Goal: Task Accomplishment & Management: Complete application form

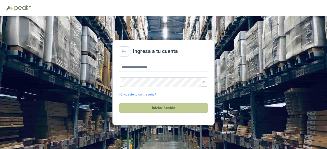
click at [158, 107] on button "Iniciar Sesión" at bounding box center [163, 108] width 89 height 10
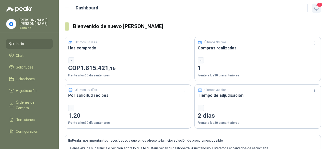
click at [313, 4] on button "1" at bounding box center [315, 8] width 9 height 9
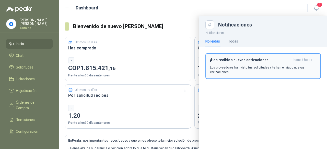
click at [268, 68] on p "Los proveedores han visto tus solicitudes y te han enviado nuevas cotizaciones." at bounding box center [263, 69] width 106 height 9
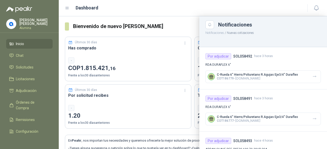
click at [279, 9] on div "Dashboard" at bounding box center [183, 7] width 236 height 7
click at [25, 57] on li "Chat" at bounding box center [29, 56] width 40 height 6
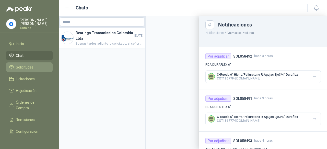
click at [29, 70] on span "Solicitudes" at bounding box center [25, 68] width 18 height 6
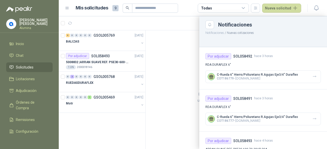
click at [179, 66] on div at bounding box center [193, 82] width 268 height 133
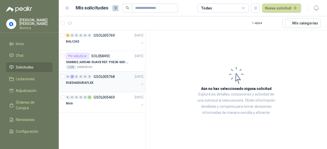
click at [143, 83] on button "button" at bounding box center [142, 84] width 4 height 4
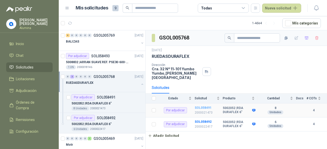
click at [203, 106] on b "SOL058491" at bounding box center [203, 108] width 17 height 4
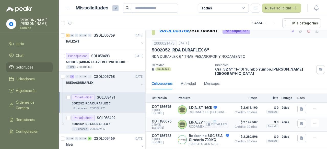
scroll to position [25, 0]
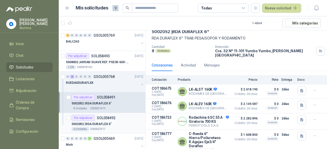
click at [117, 121] on div "5002052 | RDA DURAFLEX 6"" at bounding box center [107, 124] width 72 height 6
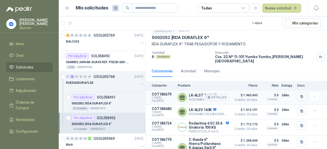
scroll to position [25, 0]
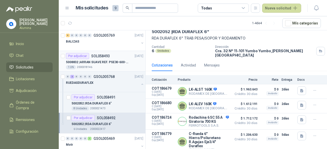
click at [112, 61] on p "5008832 | ARRAN SUAVE REF. PSE30-600-70 20HP-30A" at bounding box center [98, 62] width 64 height 5
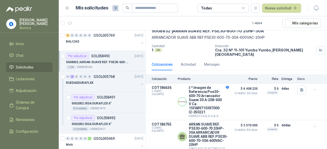
scroll to position [26, 0]
click at [214, 133] on button "Detalles" at bounding box center [217, 136] width 24 height 7
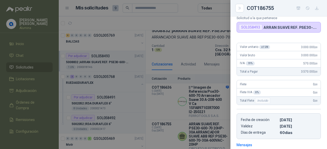
scroll to position [0, 0]
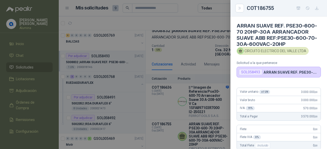
click at [202, 123] on div at bounding box center [163, 74] width 327 height 149
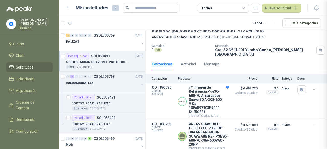
scroll to position [118, 0]
click at [140, 85] on button "button" at bounding box center [142, 84] width 4 height 4
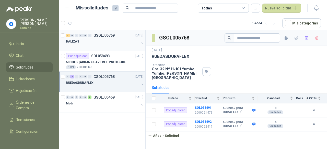
click at [141, 42] on button "button" at bounding box center [142, 43] width 4 height 4
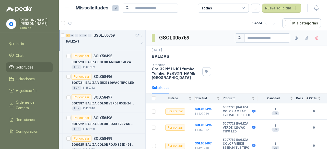
click at [140, 44] on div "6 0 0 0 0 0 GSOL005769 [DATE] BALIZAS" at bounding box center [102, 40] width 87 height 21
click at [140, 43] on button "button" at bounding box center [142, 43] width 4 height 4
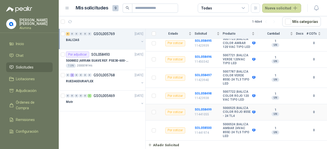
scroll to position [77, 0]
click at [115, 56] on div "Por adjudicar SOL058493 [DATE]" at bounding box center [104, 55] width 77 height 6
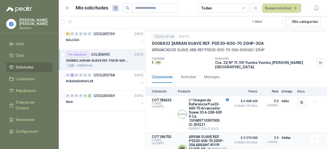
scroll to position [26, 0]
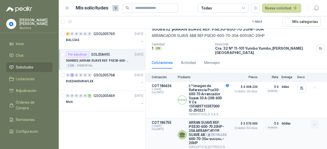
click at [312, 123] on icon "button" at bounding box center [314, 125] width 4 height 4
click at [227, 125] on article "COT186755 C: [DATE] Exp: [DATE] ARRAN SUAVE REF. PSE30-600-70 20HP-30A ARRANCAD…" at bounding box center [236, 135] width 181 height 33
click at [207, 132] on button "Detalles" at bounding box center [217, 135] width 24 height 7
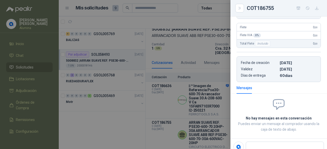
scroll to position [118, 0]
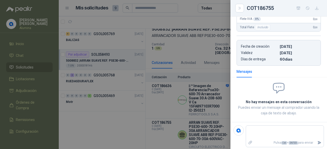
type textarea "*"
type textarea "**"
type textarea "***"
type textarea "****"
type textarea "*****"
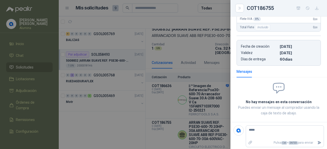
type textarea "******"
type textarea "*******"
type textarea "********"
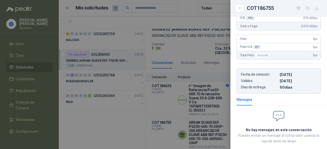
scroll to position [0, 0]
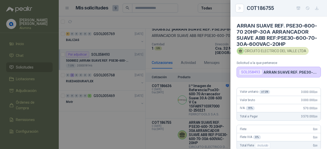
type textarea "********"
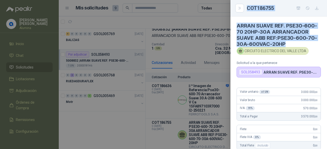
drag, startPoint x: 287, startPoint y: 43, endPoint x: 235, endPoint y: 26, distance: 54.7
click at [229, 26] on div "COT186755 ARRAN SUAVE REF. PSE30-600-70 20HP-30A ARRANCADOR SUAVE ABB REF:PSE30…" at bounding box center [163, 74] width 327 height 149
click at [269, 28] on h4 "ARRAN SUAVE REF. PSE30-600-70 20HP-30A ARRANCADOR SUAVE ABB REF:PSE30-600-70-30…" at bounding box center [278, 35] width 84 height 25
drag, startPoint x: 238, startPoint y: 25, endPoint x: 306, endPoint y: 41, distance: 69.6
click at [306, 41] on h4 "ARRAN SUAVE REF. PSE30-600-70 20HP-30A ARRANCADOR SUAVE ABB REF:PSE30-600-70-30…" at bounding box center [278, 35] width 84 height 25
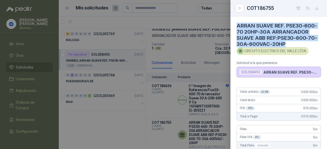
copy h4 "ARRAN SUAVE REF. PSE30-600-70 20HP-30A ARRANCADOR SUAVE ABB REF:PSE30-600-70-30…"
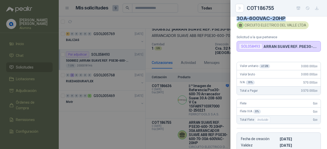
scroll to position [118, 0]
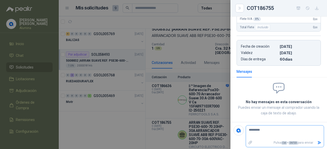
click at [271, 128] on textarea "********" at bounding box center [283, 133] width 74 height 12
type textarea "**********"
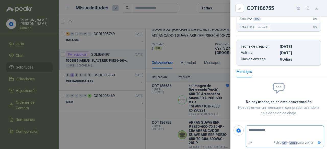
type textarea "**********"
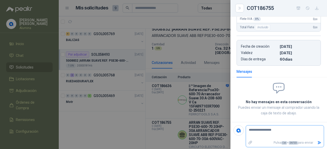
type textarea "**********"
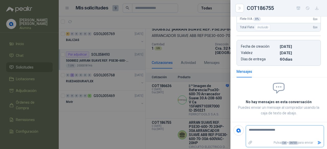
type textarea "**********"
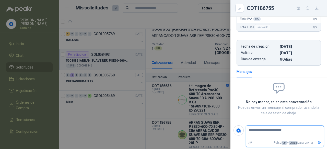
type textarea "**********"
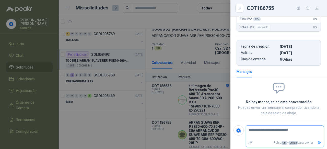
type textarea "**********"
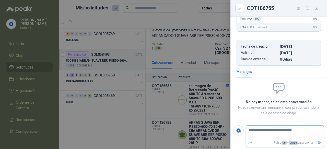
type textarea "**********"
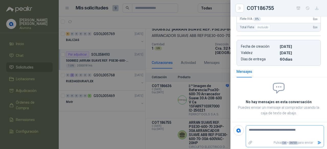
type textarea "**********"
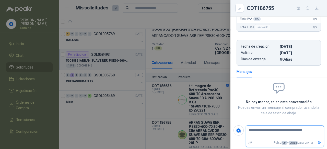
type textarea "**********"
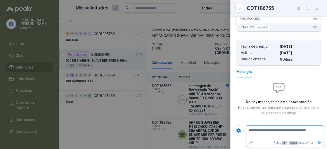
type textarea "**********"
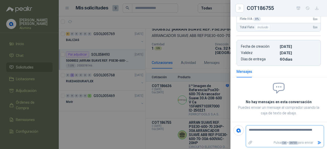
type textarea "**********"
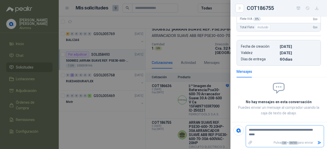
type textarea "**********"
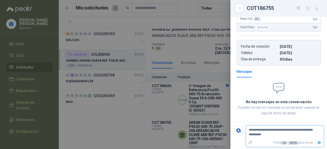
type textarea "**********"
paste textarea "**********"
type textarea "**********"
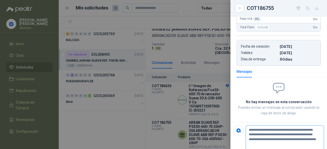
type textarea "**********"
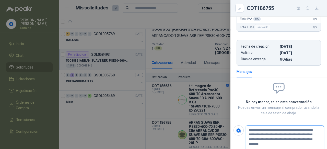
type textarea "**********"
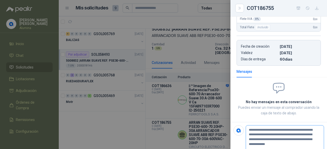
type textarea "**********"
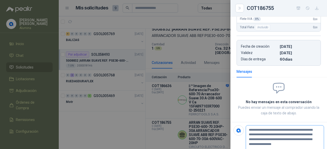
type textarea "**********"
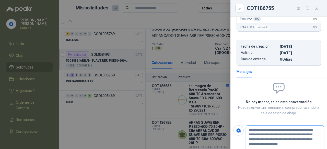
type textarea "**********"
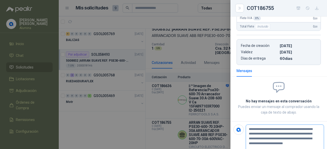
type textarea "**********"
drag, startPoint x: 260, startPoint y: 128, endPoint x: 263, endPoint y: 130, distance: 3.3
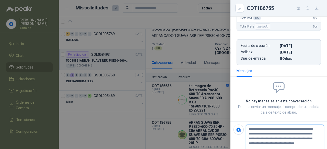
click at [261, 128] on textarea "**********" at bounding box center [283, 139] width 74 height 26
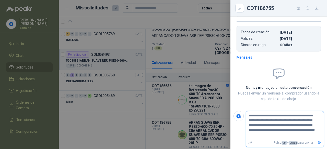
click at [318, 141] on icon "Enviar" at bounding box center [320, 142] width 4 height 3
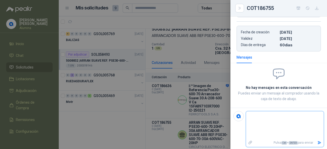
scroll to position [124, 0]
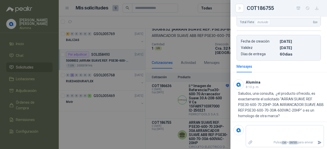
click at [121, 116] on div at bounding box center [163, 74] width 327 height 149
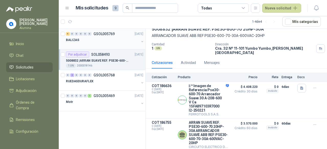
click at [145, 41] on div "6 0 0 0 0 0 GSOL005769 [DATE] BALIZAS" at bounding box center [102, 39] width 87 height 21
click at [142, 41] on button "button" at bounding box center [142, 42] width 4 height 4
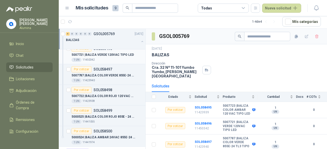
scroll to position [92, 0]
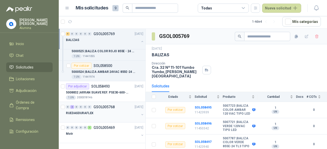
click at [140, 113] on button "button" at bounding box center [142, 115] width 4 height 4
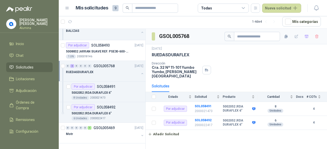
scroll to position [133, 0]
click at [127, 88] on div "Por adjudicar SOL058491" at bounding box center [107, 87] width 72 height 6
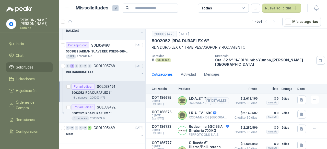
scroll to position [25, 0]
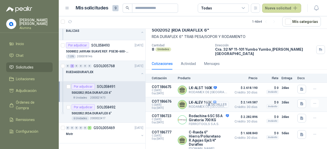
click at [215, 101] on button "Detalles" at bounding box center [217, 104] width 24 height 7
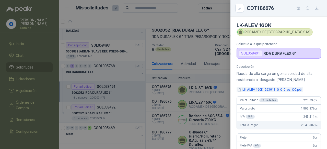
scroll to position [0, 0]
click at [291, 89] on button "LK ALEV 160K_263913_0_0_0_es_CO.pdf" at bounding box center [269, 90] width 66 height 5
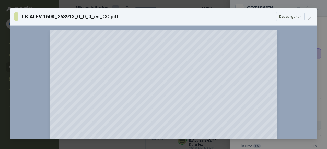
click at [312, 19] on span "Close" at bounding box center [309, 18] width 8 height 4
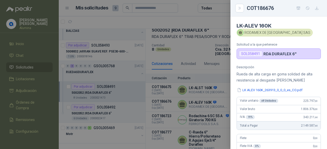
click at [204, 86] on div at bounding box center [163, 74] width 327 height 149
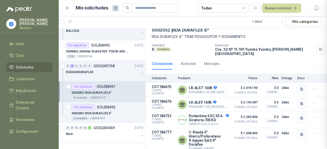
scroll to position [128, 0]
click at [206, 88] on icon "button" at bounding box center [208, 90] width 4 height 4
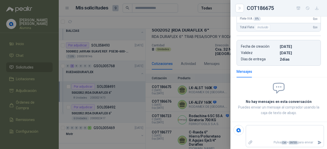
click at [201, 86] on div at bounding box center [163, 74] width 327 height 149
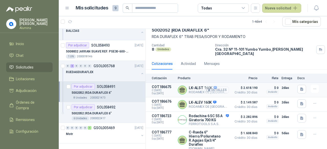
click at [217, 87] on button "Detalles" at bounding box center [217, 90] width 24 height 7
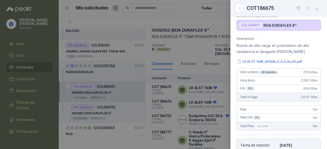
scroll to position [26, 0]
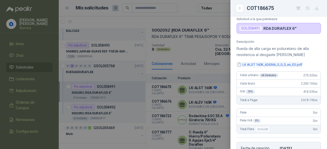
click at [272, 63] on button "LK ALST 160K_626366_0_0_0_es_ES.pdf" at bounding box center [269, 64] width 66 height 5
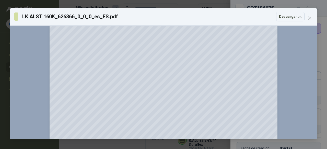
scroll to position [230, 0]
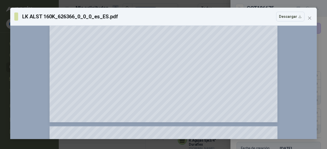
click at [314, 21] on div "LK ALST 160K_626366_0_0_0_es_ES.pdf Descargar" at bounding box center [163, 17] width 306 height 18
click at [312, 18] on span "Close" at bounding box center [309, 18] width 8 height 4
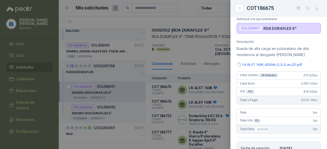
click at [209, 105] on div at bounding box center [163, 74] width 327 height 149
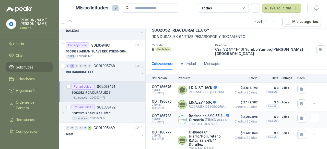
click at [215, 117] on button "Detalles" at bounding box center [217, 120] width 24 height 7
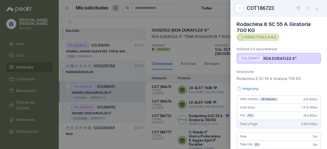
scroll to position [0, 0]
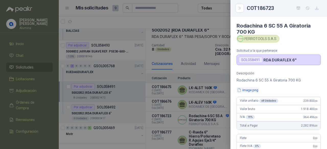
click at [251, 91] on button "image.png" at bounding box center [247, 90] width 22 height 5
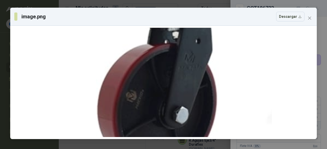
click at [310, 18] on icon "close" at bounding box center [309, 18] width 4 height 4
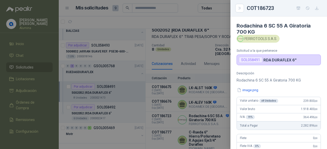
click at [206, 97] on div at bounding box center [163, 74] width 327 height 149
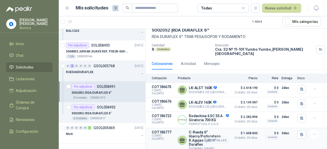
click at [211, 137] on button "Detalles" at bounding box center [217, 140] width 24 height 7
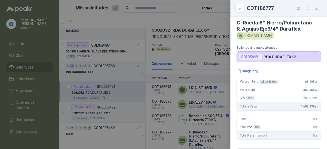
scroll to position [0, 0]
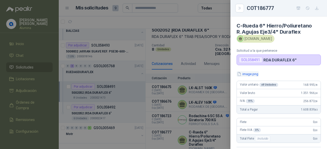
click at [247, 75] on button "image.png" at bounding box center [247, 73] width 22 height 5
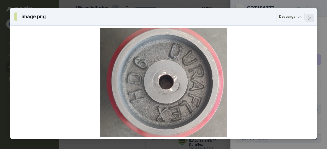
click at [311, 20] on button "Close" at bounding box center [309, 18] width 8 height 8
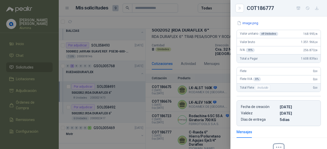
click at [209, 126] on div at bounding box center [163, 74] width 327 height 149
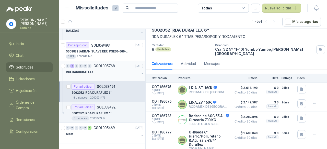
click at [140, 72] on button "button" at bounding box center [142, 74] width 4 height 4
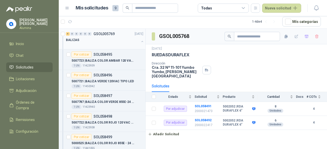
click at [140, 42] on button "button" at bounding box center [142, 42] width 4 height 4
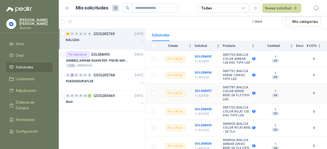
scroll to position [26, 0]
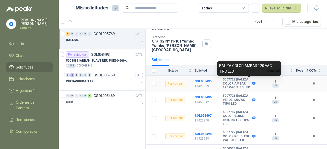
click at [252, 82] on icon at bounding box center [253, 83] width 3 height 3
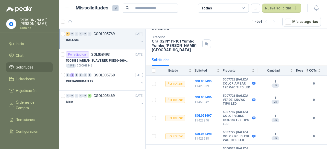
click at [121, 123] on div "6 0 0 0 0 0 GSOL005769 [DATE] BALIZAS Por adjudicar SOL058493 [DATE] 5008832 | …" at bounding box center [102, 89] width 87 height 121
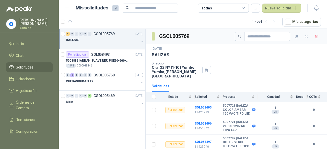
click at [141, 42] on button "button" at bounding box center [142, 42] width 4 height 4
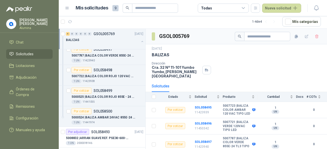
scroll to position [16, 0]
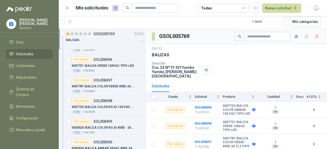
click at [136, 43] on div "BALIZAS" at bounding box center [105, 42] width 78 height 10
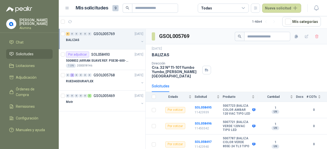
scroll to position [0, 0]
click at [289, 8] on button "Nueva solicitud" at bounding box center [281, 8] width 39 height 9
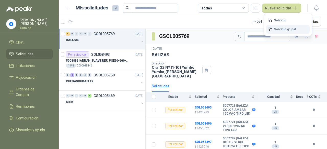
click at [282, 28] on link "Solicitud grupal" at bounding box center [287, 29] width 43 height 9
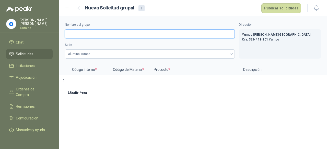
click at [80, 34] on input "Nombre del grupo" at bounding box center [150, 33] width 170 height 9
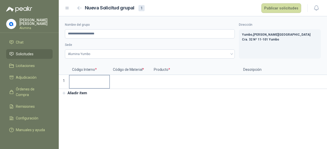
click at [93, 82] on input at bounding box center [89, 81] width 40 height 10
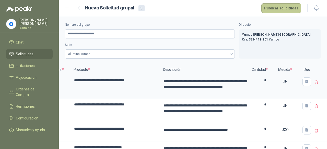
click at [276, 9] on button "Publicar solicitudes" at bounding box center [281, 8] width 40 height 10
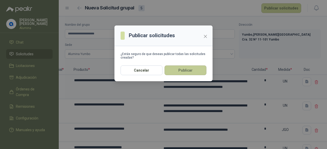
click at [195, 69] on button "Publicar" at bounding box center [185, 71] width 42 height 10
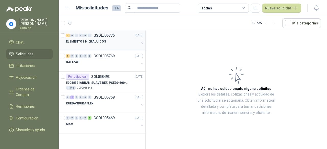
click at [142, 43] on button "button" at bounding box center [142, 43] width 4 height 4
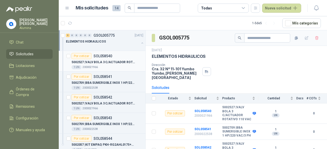
click at [122, 64] on p "5002527 | VALV BOLA 3 C/ACTUADOR ROTATIVO 110 VAC" at bounding box center [103, 62] width 64 height 5
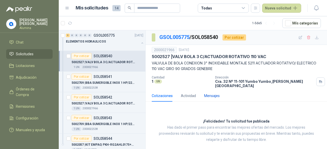
click at [208, 93] on div "Mensajes" at bounding box center [212, 96] width 16 height 6
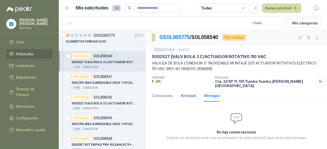
click at [193, 93] on div "Actividad" at bounding box center [188, 96] width 15 height 6
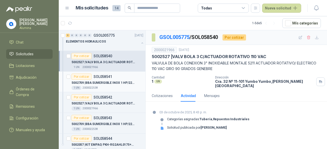
click at [103, 81] on p "5002709 | BBA SUMERGIBLE INOX 1 HP/220 VAC/3 PH" at bounding box center [103, 83] width 64 height 5
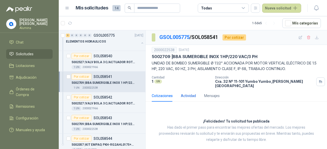
click at [193, 93] on div "Actividad" at bounding box center [188, 96] width 15 height 6
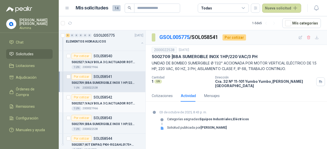
click at [123, 101] on p "5002527 | VALV BOLA 3 C/ACTUADOR ROTATIVO 110 VAC" at bounding box center [103, 103] width 64 height 5
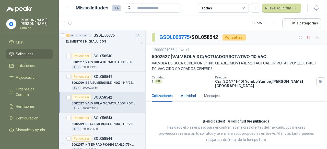
click at [191, 93] on div "Actividad" at bounding box center [188, 96] width 15 height 6
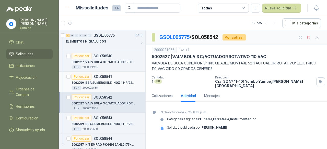
click at [113, 81] on p "5002709 | BBA SUMERGIBLE INOX 1 HP/220 VAC/3 PH" at bounding box center [103, 83] width 64 height 5
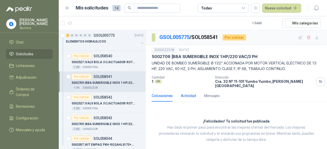
click at [188, 93] on div "Actividad" at bounding box center [188, 96] width 15 height 6
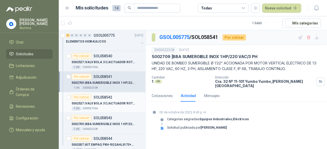
click at [122, 101] on p "5002527 | VALV BOLA 3 C/ACTUADOR ROTATIVO 110 VAC" at bounding box center [103, 103] width 64 height 5
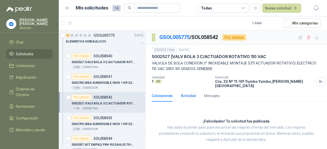
click at [182, 93] on div "Actividad" at bounding box center [188, 96] width 15 height 6
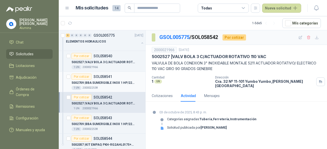
click at [103, 82] on p "5002709 | BBA SUMERGIBLE INOX 1 HP/220 VAC/3 PH" at bounding box center [103, 83] width 64 height 5
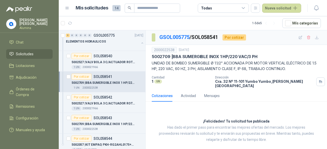
click at [178, 94] on div "Cotizaciones Actividad Mensajes" at bounding box center [186, 96] width 68 height 12
click at [205, 93] on div "Mensajes" at bounding box center [212, 96] width 16 height 6
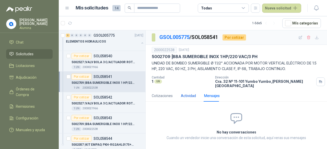
click at [194, 94] on div "Actividad" at bounding box center [188, 96] width 15 height 6
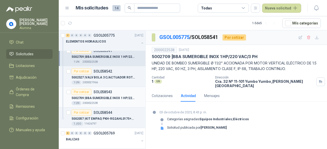
scroll to position [51, 0]
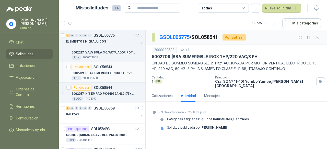
click at [114, 76] on div "1 UN 2000022538" at bounding box center [107, 78] width 72 height 4
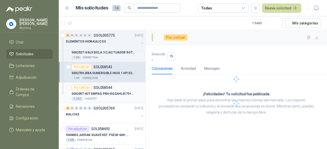
click at [114, 93] on p "5002057 | KIT EMPAQ PKH-RG2AHL0175+PKH-PK252HLL05" at bounding box center [103, 94] width 64 height 5
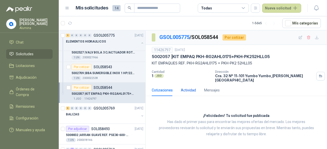
click at [189, 88] on div "Actividad" at bounding box center [188, 91] width 15 height 6
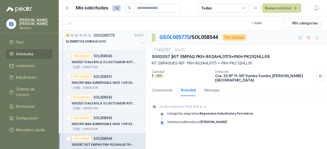
click at [140, 44] on button "button" at bounding box center [142, 43] width 4 height 4
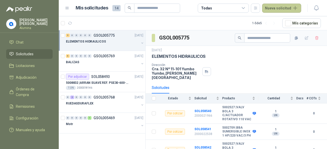
click at [280, 8] on button "Nueva solicitud" at bounding box center [281, 8] width 39 height 9
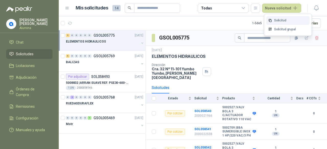
click at [283, 17] on link "Solicitud" at bounding box center [287, 20] width 43 height 9
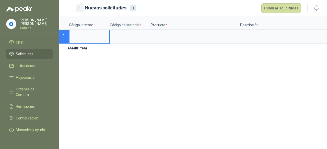
click at [81, 9] on icon "button" at bounding box center [79, 8] width 4 height 4
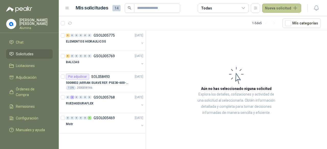
click at [285, 7] on button "Nueva solicitud" at bounding box center [281, 8] width 39 height 9
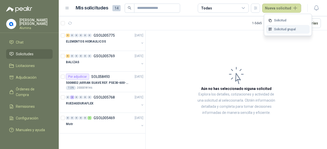
click at [285, 27] on link "Solicitud grupal" at bounding box center [287, 29] width 43 height 9
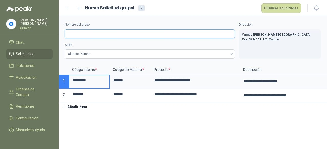
click at [75, 38] on input "Nombre del grupo" at bounding box center [150, 33] width 170 height 9
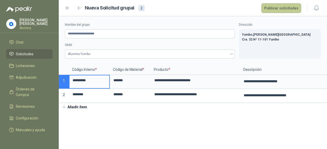
click at [279, 8] on button "Publicar solicitudes" at bounding box center [281, 8] width 40 height 10
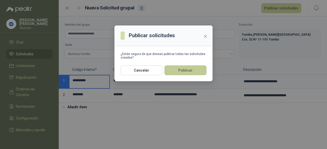
click at [187, 71] on button "Publicar" at bounding box center [185, 71] width 42 height 10
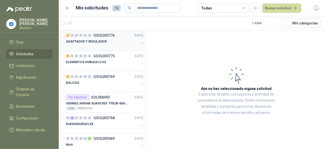
click at [140, 43] on button "button" at bounding box center [142, 43] width 4 height 4
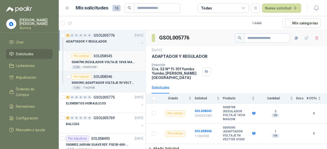
click at [109, 58] on div "Por cotizar SOL058545" at bounding box center [91, 56] width 41 height 6
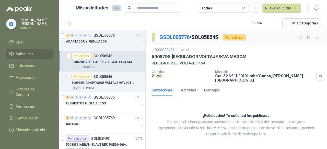
click at [199, 87] on div "Cotizaciones Actividad Mensajes" at bounding box center [186, 91] width 68 height 12
click at [203, 88] on div "Cotizaciones Actividad Mensajes" at bounding box center [186, 91] width 68 height 12
click at [205, 88] on div "Mensajes" at bounding box center [212, 91] width 16 height 6
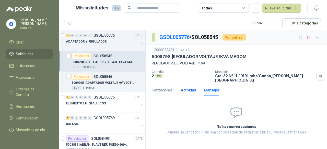
click at [190, 88] on div "Actividad" at bounding box center [188, 91] width 15 height 6
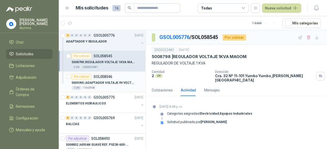
click at [112, 77] on div "Por cotizar SOL058546" at bounding box center [107, 77] width 72 height 6
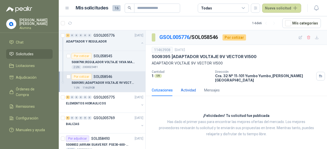
click at [186, 88] on div "Actividad" at bounding box center [188, 91] width 15 height 6
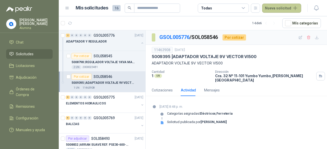
click at [280, 7] on button "Nueva solicitud" at bounding box center [281, 8] width 39 height 9
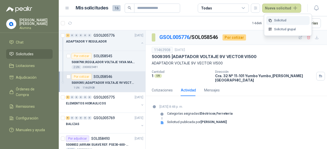
click at [281, 19] on link "Solicitud" at bounding box center [287, 20] width 43 height 9
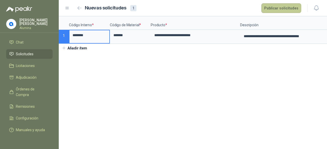
click at [273, 7] on button "Publicar solicitudes" at bounding box center [281, 8] width 40 height 10
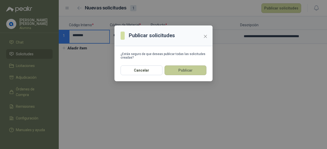
click at [190, 68] on button "Publicar" at bounding box center [185, 71] width 42 height 10
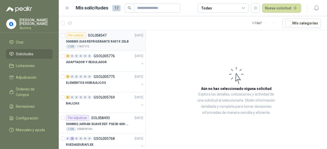
click at [106, 40] on p "5008005 | GAS REFRIGERANTE R407 X 25LB" at bounding box center [97, 41] width 63 height 5
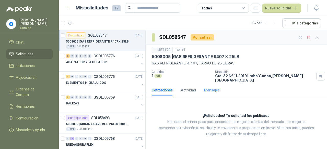
click at [207, 91] on div "Mensajes" at bounding box center [212, 91] width 16 height 12
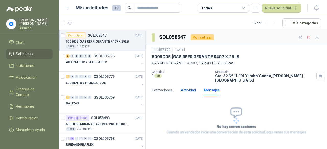
click at [190, 88] on div "Actividad" at bounding box center [188, 91] width 15 height 6
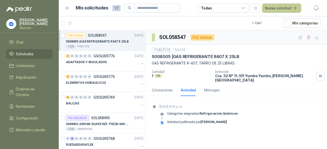
click at [276, 10] on button "Nueva solicitud" at bounding box center [281, 8] width 39 height 9
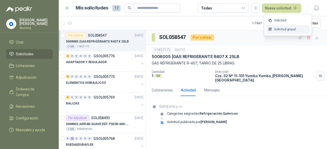
click at [284, 29] on link "Solicitud grupal" at bounding box center [287, 29] width 43 height 9
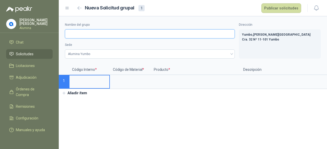
click at [109, 33] on input "Nombre del grupo" at bounding box center [150, 33] width 170 height 9
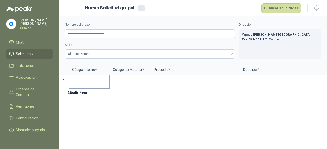
click at [84, 81] on input at bounding box center [89, 81] width 40 height 10
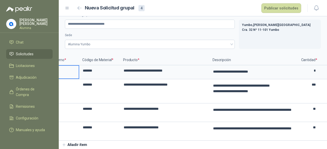
scroll to position [0, 31]
click at [281, 9] on button "Publicar solicitudes" at bounding box center [281, 8] width 40 height 10
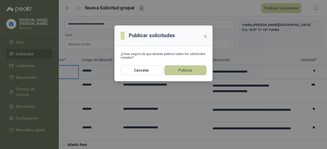
click at [192, 74] on button "Publicar" at bounding box center [185, 71] width 42 height 10
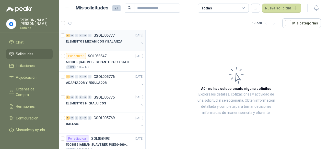
click at [140, 42] on button "button" at bounding box center [142, 43] width 4 height 4
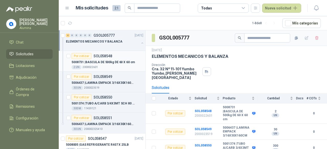
click at [130, 62] on p "5008731 | BASCULA DE 500kg DE 60 X 60 cm" at bounding box center [102, 62] width 63 height 5
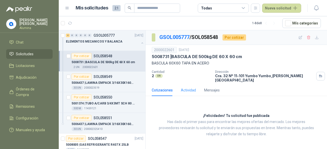
click at [193, 89] on div "Actividad" at bounding box center [188, 91] width 15 height 12
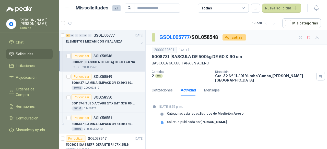
click at [119, 83] on p "5006437 | LAMINA EMPACK 3/16X30X160CM" at bounding box center [103, 83] width 64 height 5
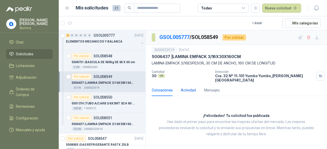
click at [188, 88] on div "Actividad" at bounding box center [188, 91] width 15 height 6
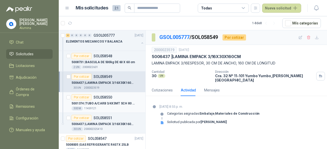
click at [104, 96] on p "SOL058550" at bounding box center [102, 98] width 19 height 4
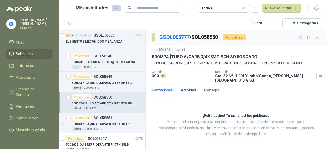
click at [182, 88] on div "Actividad" at bounding box center [188, 91] width 15 height 6
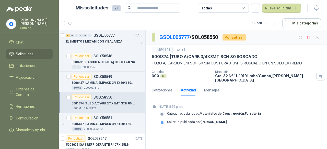
scroll to position [51, 0]
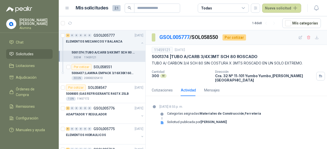
click at [110, 71] on p "5006437 | LAMINA EMPACK 3/16X30X160CM" at bounding box center [103, 73] width 64 height 5
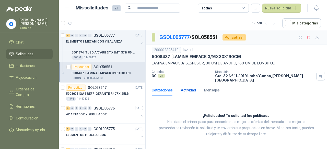
click at [189, 88] on div "Actividad" at bounding box center [188, 91] width 15 height 6
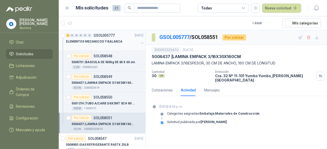
click at [140, 41] on button "button" at bounding box center [142, 43] width 4 height 4
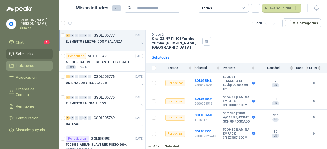
click at [24, 63] on span "Licitaciones" at bounding box center [25, 66] width 19 height 6
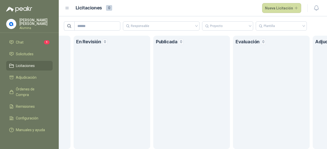
scroll to position [0, 55]
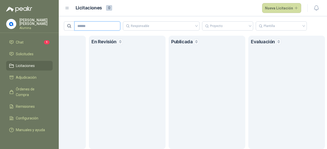
click at [113, 28] on input "text" at bounding box center [95, 26] width 36 height 9
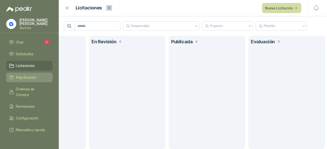
click at [27, 75] on span "Adjudicación" at bounding box center [26, 78] width 21 height 6
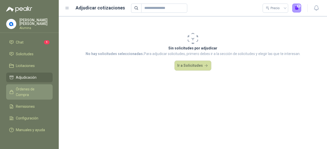
click at [27, 87] on span "Órdenes de Compra" at bounding box center [32, 92] width 32 height 11
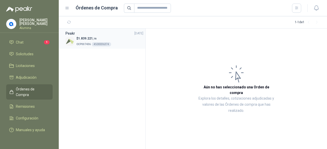
click at [82, 41] on p "OCP007436 4500036374" at bounding box center [93, 44] width 35 height 6
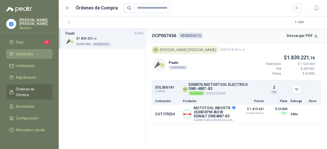
click at [38, 51] on li "Solicitudes" at bounding box center [29, 54] width 40 height 6
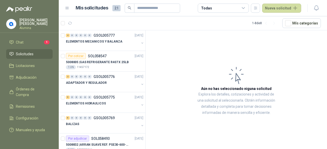
click at [28, 19] on p "[PERSON_NAME]" at bounding box center [35, 21] width 33 height 7
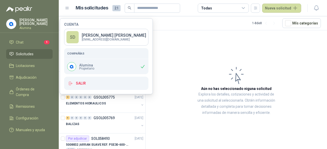
click at [219, 75] on article "Aún no has seleccionado niguna solicitud Explora los detalles, cotizaciones y a…" at bounding box center [236, 90] width 181 height 121
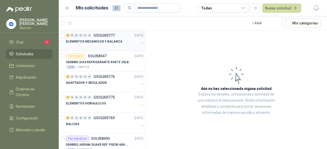
click at [140, 42] on button "button" at bounding box center [142, 43] width 4 height 4
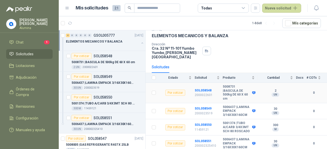
scroll to position [37, 0]
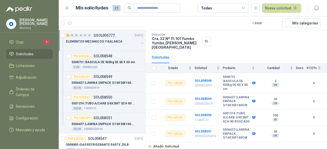
click at [27, 25] on p "[PERSON_NAME]" at bounding box center [35, 21] width 33 height 7
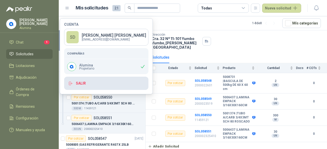
click at [93, 86] on button "Salir" at bounding box center [106, 83] width 84 height 13
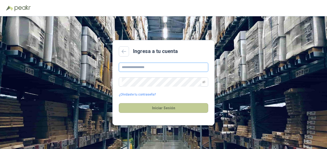
type input "**********"
click at [159, 110] on button "Iniciar Sesión" at bounding box center [163, 108] width 89 height 10
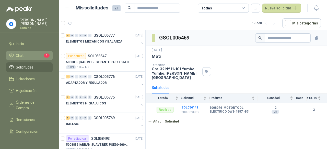
click at [33, 53] on li "Chat 1" at bounding box center [29, 56] width 40 height 6
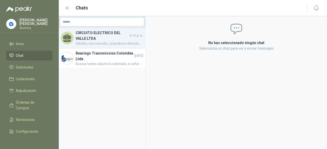
click at [117, 39] on h4 "CIRCUITO ELECTRICO DEL VALLE LTDA" at bounding box center [102, 35] width 53 height 11
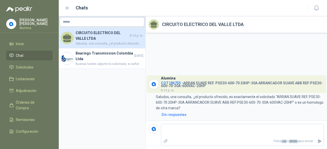
click at [214, 87] on h4 "COT186755 - ARRAN SUAVE REF. PSE30-600-70 20HP-30A ARRANCADOR SUAVE ABB REF:PSE…" at bounding box center [242, 84] width 163 height 8
click at [207, 100] on p "Saludos, una consulta, ¿el producto ofrecido, es exactamente el solicitado "ARR…" at bounding box center [240, 102] width 168 height 17
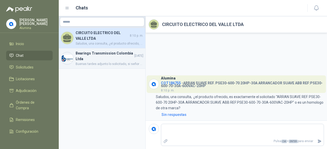
click at [91, 58] on h4 "Bearings Transmission Colombia Ltda" at bounding box center [105, 56] width 58 height 11
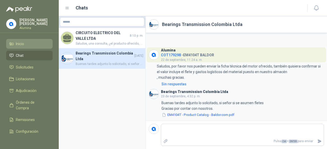
click at [29, 43] on li "Inicio" at bounding box center [29, 44] width 40 height 6
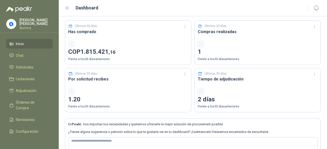
scroll to position [42, 0]
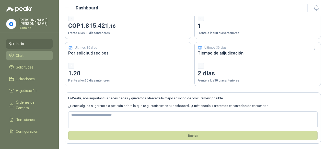
click at [36, 58] on li "Chat" at bounding box center [29, 56] width 40 height 6
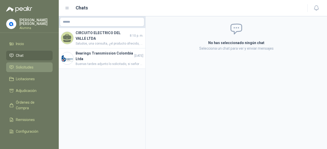
click at [32, 63] on link "Solicitudes" at bounding box center [29, 68] width 46 height 10
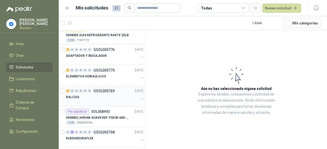
scroll to position [51, 0]
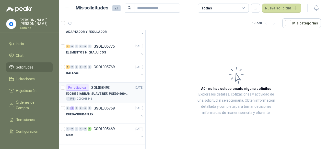
click at [130, 90] on div "Por adjudicar SOL058493 [DATE]" at bounding box center [104, 88] width 77 height 6
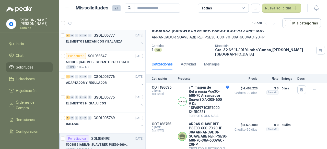
click at [115, 43] on p "ELEMENTOS MECANICOS Y BALANZA" at bounding box center [94, 41] width 56 height 5
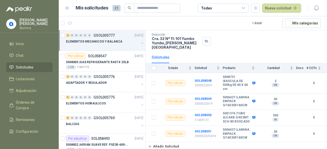
click at [30, 21] on p "[PERSON_NAME]" at bounding box center [35, 21] width 33 height 7
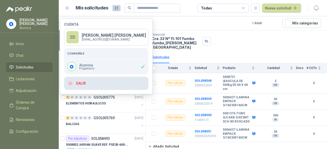
click at [99, 80] on button "Salir" at bounding box center [106, 83] width 84 height 13
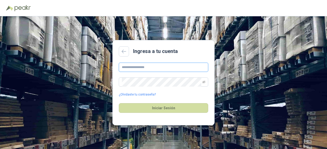
type input "**********"
